Goal: Task Accomplishment & Management: Manage account settings

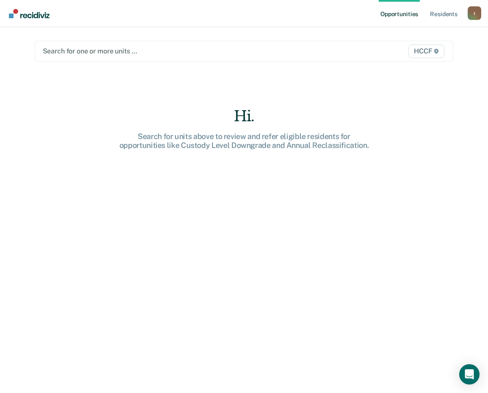
click at [84, 51] on div at bounding box center [184, 51] width 282 height 10
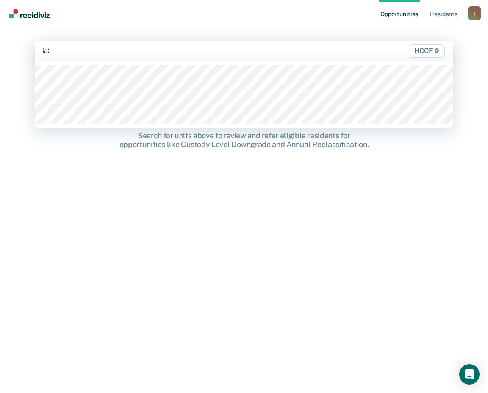
type input "ia2"
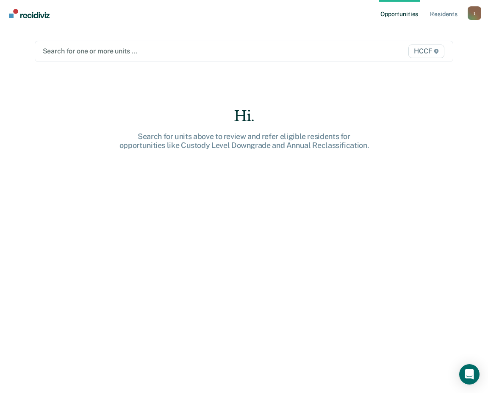
click at [102, 50] on div at bounding box center [184, 51] width 282 height 10
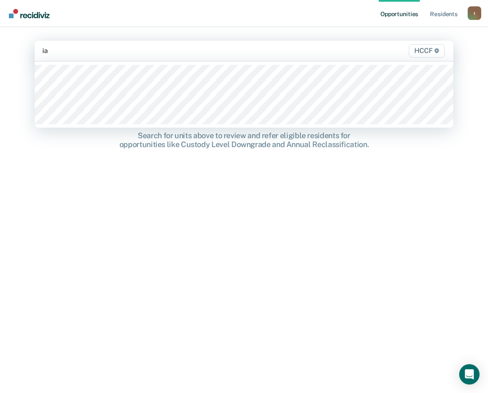
type input "ia2"
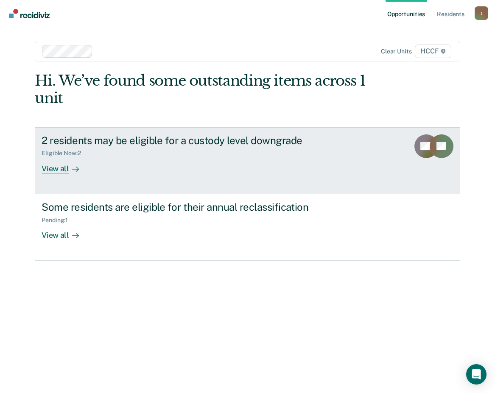
click at [59, 171] on div "View all" at bounding box center [65, 165] width 47 height 17
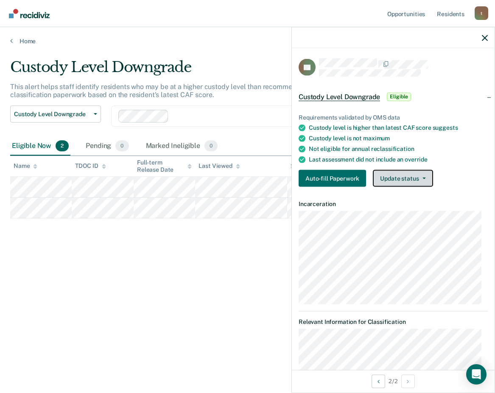
click at [416, 179] on button "Update status" at bounding box center [403, 178] width 60 height 17
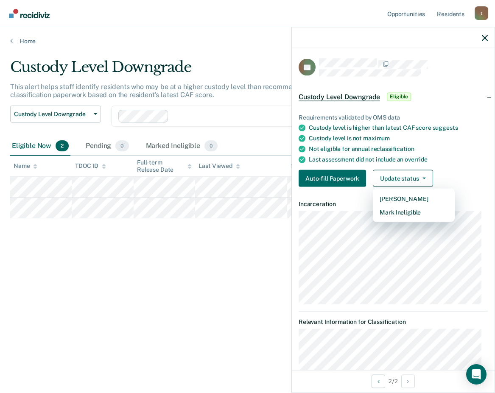
click at [192, 311] on div "Custody Level Downgrade This alert helps staff identify residents who may be at…" at bounding box center [247, 194] width 474 height 271
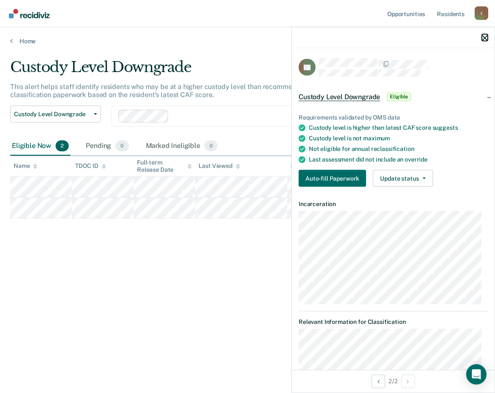
click at [484, 37] on icon "button" at bounding box center [485, 38] width 6 height 6
click at [483, 96] on div "Custody Level Downgrade Eligible" at bounding box center [393, 96] width 203 height 27
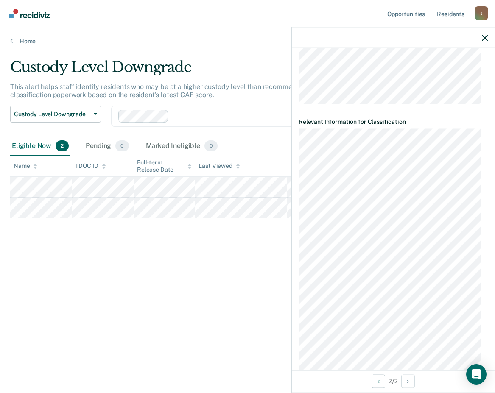
scroll to position [127, 0]
click at [173, 327] on div "Custody Level Downgrade This alert helps staff identify residents who may be at…" at bounding box center [247, 194] width 474 height 271
click at [171, 329] on div "Custody Level Downgrade This alert helps staff identify residents who may be at…" at bounding box center [247, 208] width 474 height 298
click at [171, 327] on div "Custody Level Downgrade This alert helps staff identify residents who may be at…" at bounding box center [247, 194] width 474 height 271
click at [485, 39] on icon "button" at bounding box center [485, 38] width 6 height 6
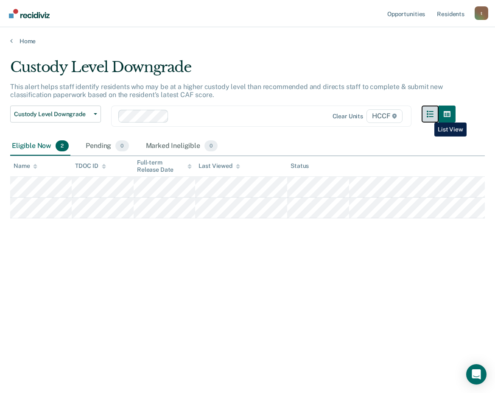
click at [428, 116] on icon "button" at bounding box center [430, 114] width 7 height 7
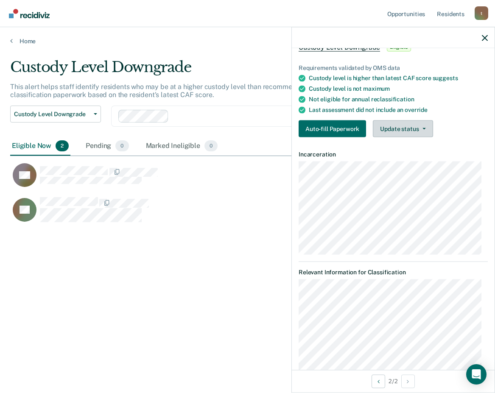
scroll to position [0, 0]
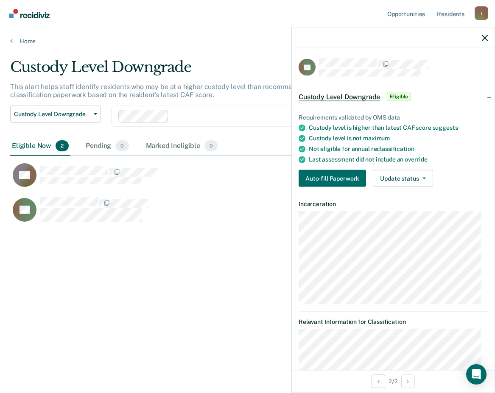
click at [488, 37] on div at bounding box center [393, 37] width 203 height 21
click at [486, 38] on icon "button" at bounding box center [485, 38] width 6 height 6
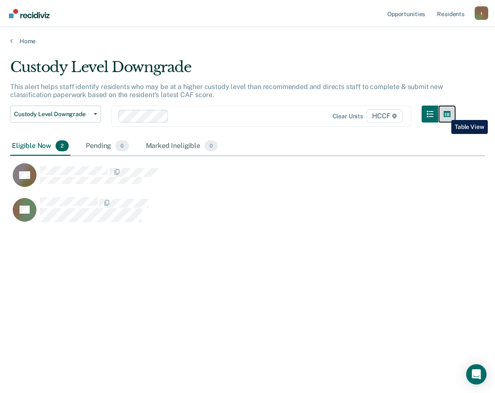
click at [445, 114] on icon "button" at bounding box center [447, 114] width 7 height 6
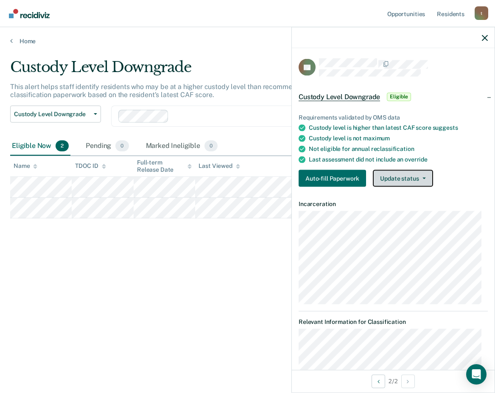
click at [414, 181] on button "Update status" at bounding box center [403, 178] width 60 height 17
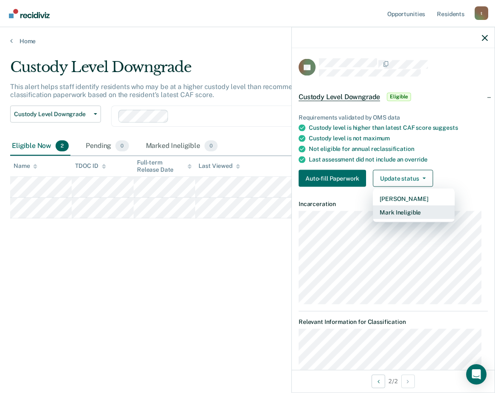
click at [421, 212] on button "Mark Ineligible" at bounding box center [414, 213] width 82 height 14
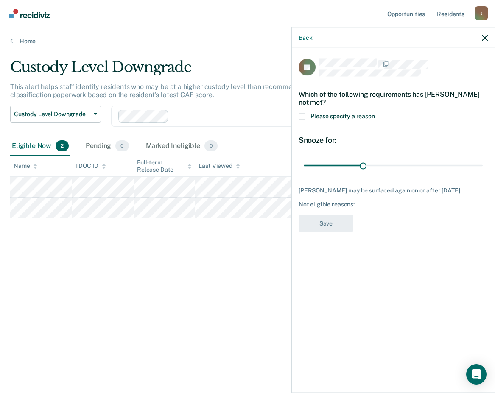
click at [301, 113] on span at bounding box center [302, 116] width 7 height 7
click at [375, 113] on input "Please specify a reason" at bounding box center [375, 113] width 0 height 0
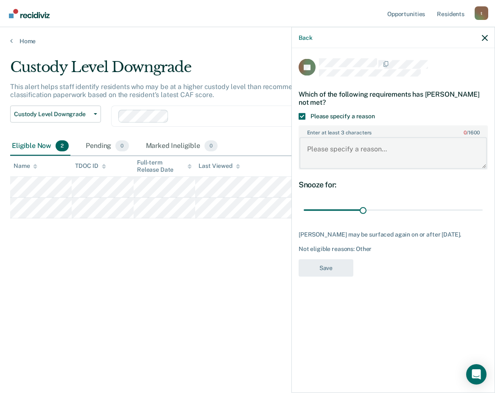
click at [341, 151] on textarea "Enter at least 3 characters 0 / 1600" at bounding box center [392, 152] width 187 height 31
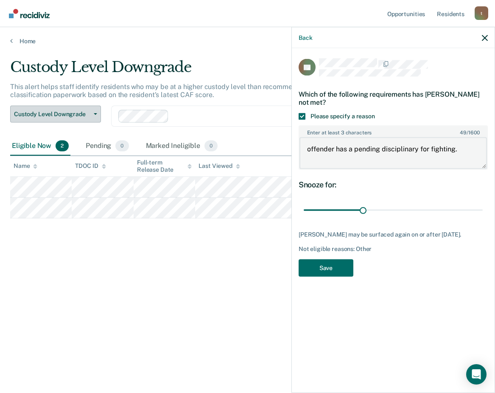
type textarea "offender has a pending disciplinary for fighting."
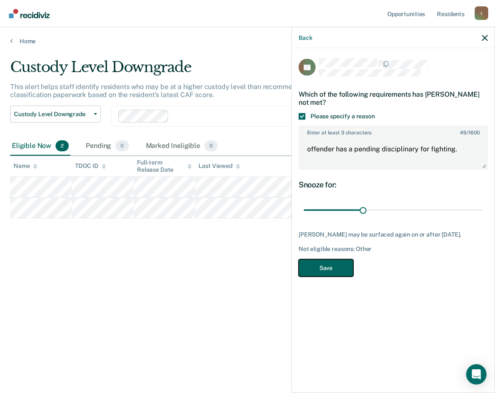
click at [343, 260] on button "Save" at bounding box center [326, 267] width 55 height 17
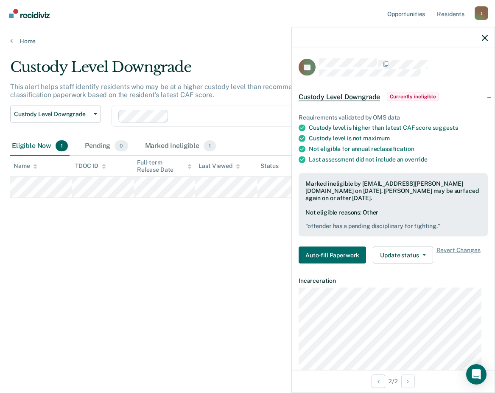
click at [235, 306] on div "Custody Level Downgrade This alert helps staff identify residents who may be at…" at bounding box center [247, 194] width 474 height 271
click at [166, 351] on div "Custody Level Downgrade This alert helps staff identify residents who may be at…" at bounding box center [247, 208] width 474 height 298
click at [220, 287] on div "Custody Level Downgrade This alert helps staff identify residents who may be at…" at bounding box center [247, 194] width 474 height 271
click at [180, 308] on div "Custody Level Downgrade This alert helps staff identify residents who may be at…" at bounding box center [247, 194] width 474 height 271
click at [195, 296] on div "Custody Level Downgrade This alert helps staff identify residents who may be at…" at bounding box center [247, 194] width 474 height 271
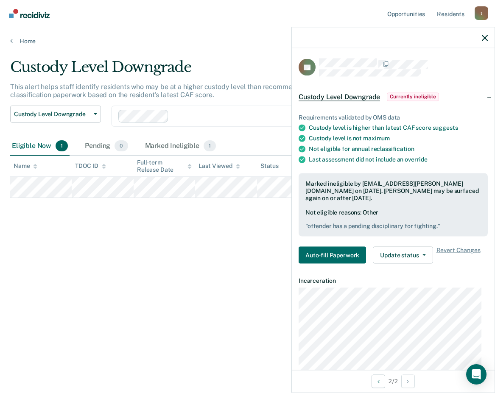
click at [233, 68] on div "Custody Level Downgrade" at bounding box center [232, 71] width 445 height 24
click at [406, 256] on button "Update status" at bounding box center [403, 255] width 60 height 17
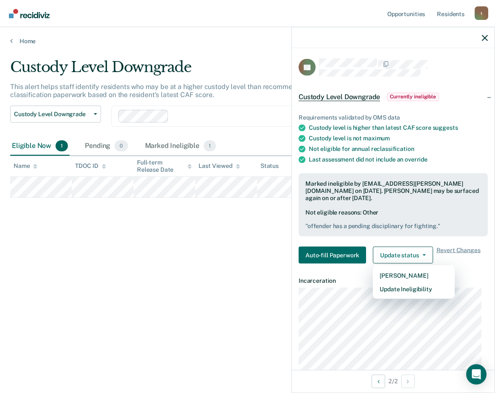
drag, startPoint x: 220, startPoint y: 276, endPoint x: 272, endPoint y: 272, distance: 51.9
click at [223, 275] on div "Custody Level Downgrade This alert helps staff identify residents who may be at…" at bounding box center [247, 194] width 474 height 271
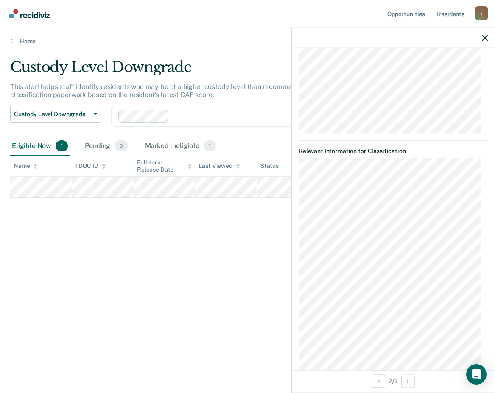
scroll to position [296, 0]
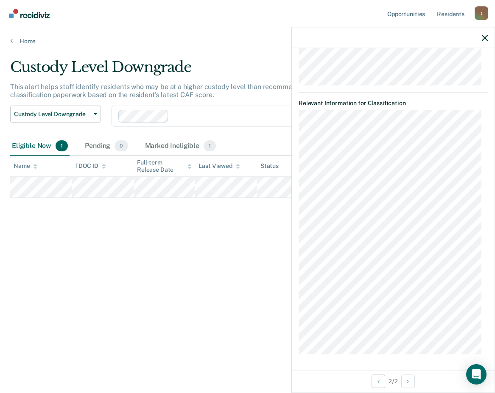
click at [223, 305] on div "Custody Level Downgrade This alert helps staff identify residents who may be at…" at bounding box center [247, 194] width 474 height 271
click at [382, 383] on button "Previous Opportunity" at bounding box center [378, 381] width 14 height 14
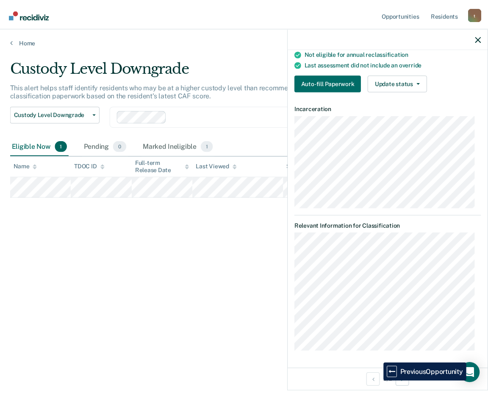
scroll to position [95, 0]
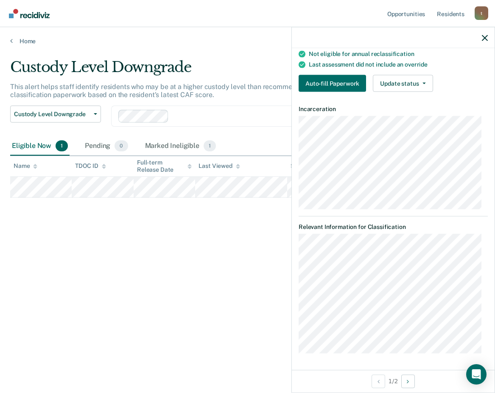
click at [202, 283] on div "Custody Level Downgrade This alert helps staff identify residents who may be at…" at bounding box center [247, 194] width 474 height 271
drag, startPoint x: 487, startPoint y: 36, endPoint x: 482, endPoint y: 42, distance: 7.8
click at [486, 36] on icon "button" at bounding box center [485, 38] width 6 height 6
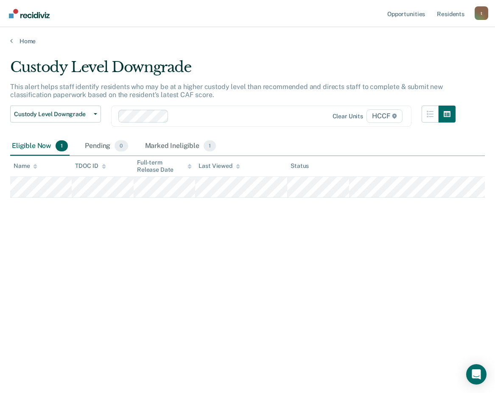
click at [294, 250] on div "Custody Level Downgrade This alert helps staff identify residents who may be at…" at bounding box center [247, 194] width 474 height 271
click at [14, 40] on link "Home" at bounding box center [247, 41] width 474 height 8
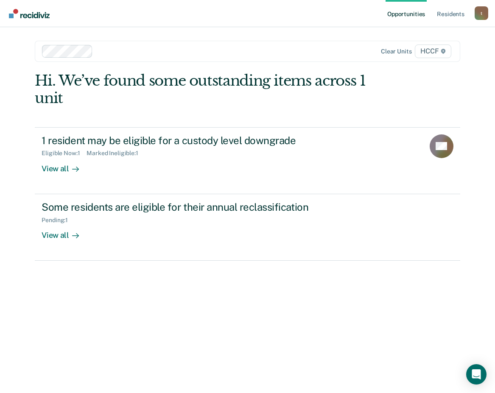
click at [75, 343] on div "Hi. We’ve found some outstanding items across 1 unit 1 resident may be eligible…" at bounding box center [247, 221] width 425 height 298
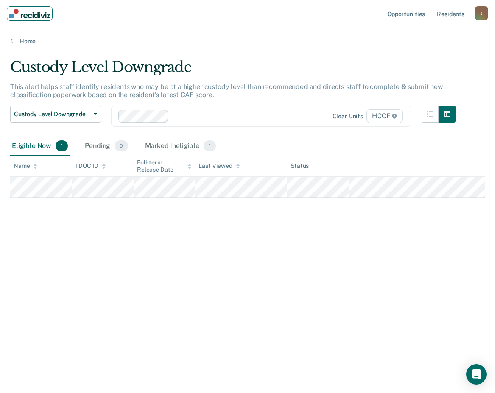
click at [40, 10] on img "Main navigation" at bounding box center [29, 13] width 41 height 9
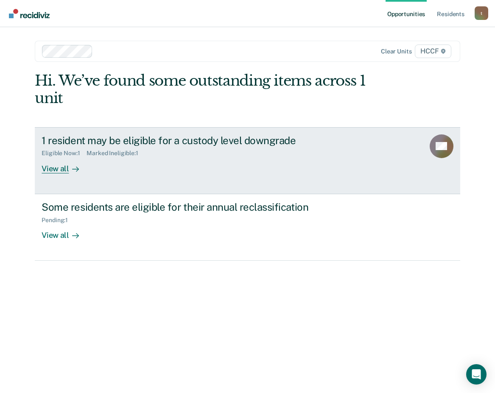
click at [52, 171] on div "View all" at bounding box center [65, 165] width 47 height 17
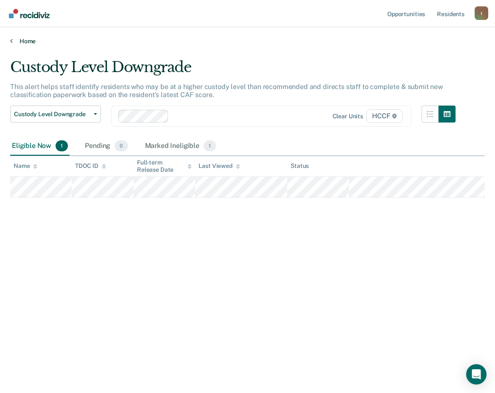
click at [14, 42] on link "Home" at bounding box center [247, 41] width 474 height 8
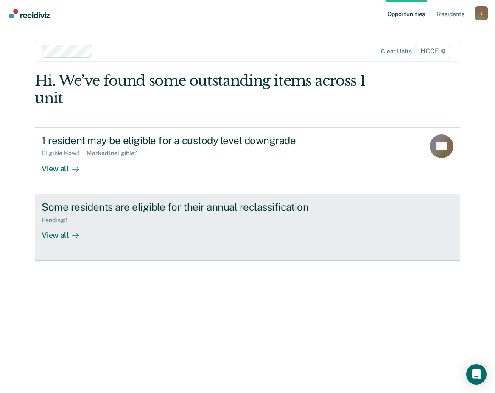
click at [68, 236] on div "View all" at bounding box center [65, 231] width 47 height 17
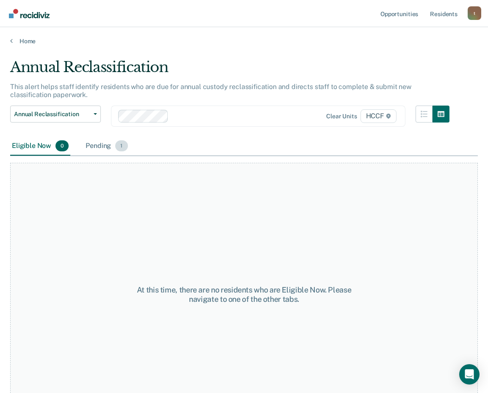
click at [90, 147] on div "Pending 1" at bounding box center [106, 146] width 45 height 19
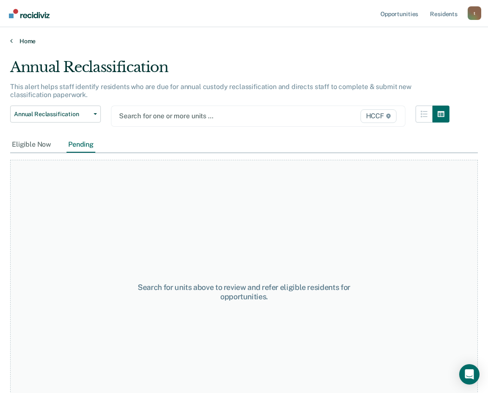
click at [11, 39] on icon at bounding box center [11, 40] width 3 height 7
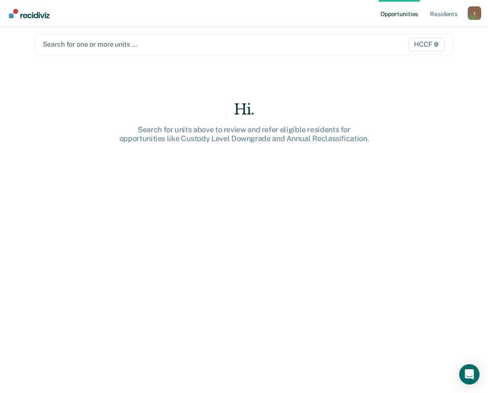
scroll to position [13, 0]
